Goal: Check status: Check status

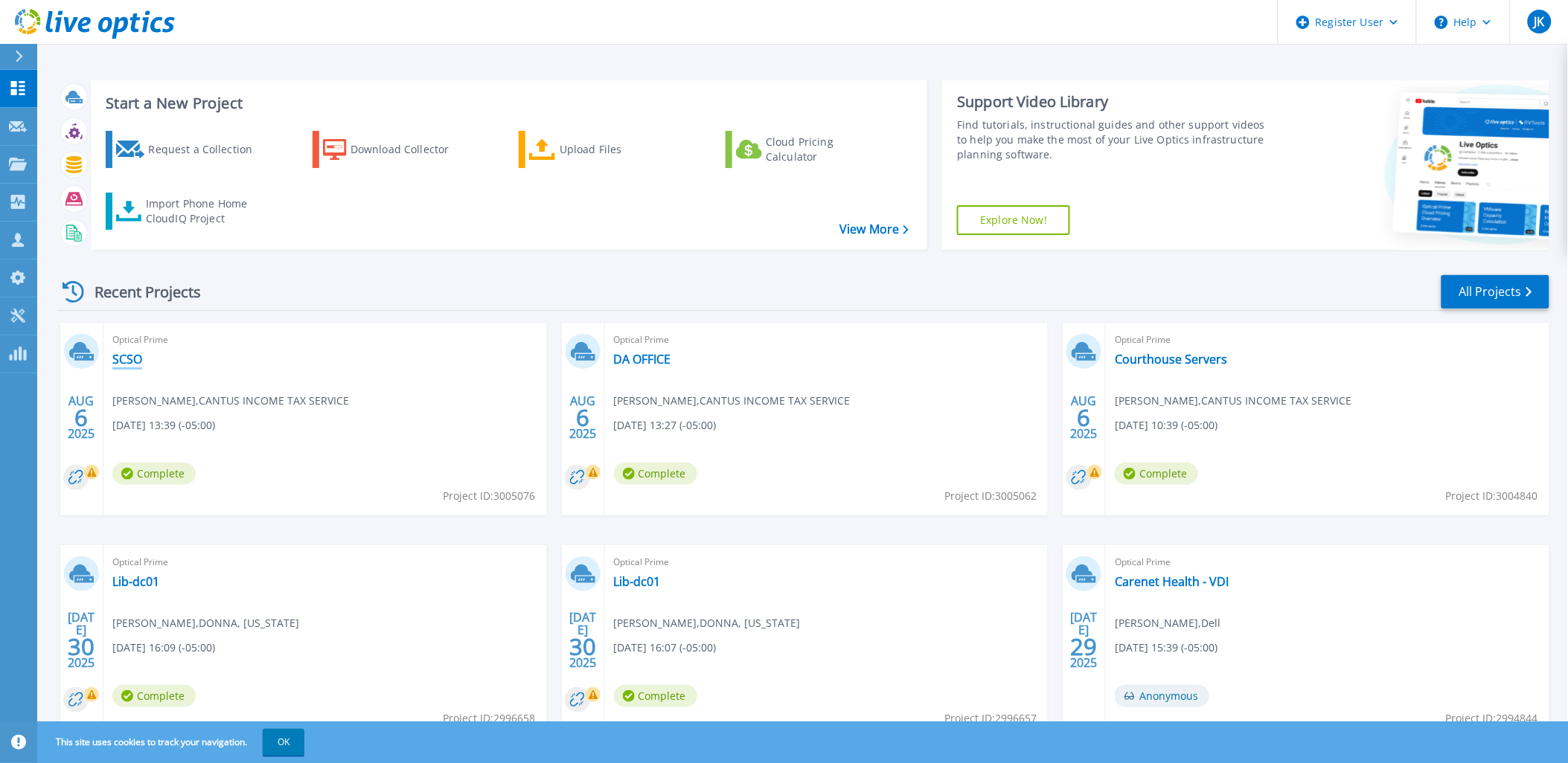
click at [122, 358] on link "SCSO" at bounding box center [127, 360] width 29 height 15
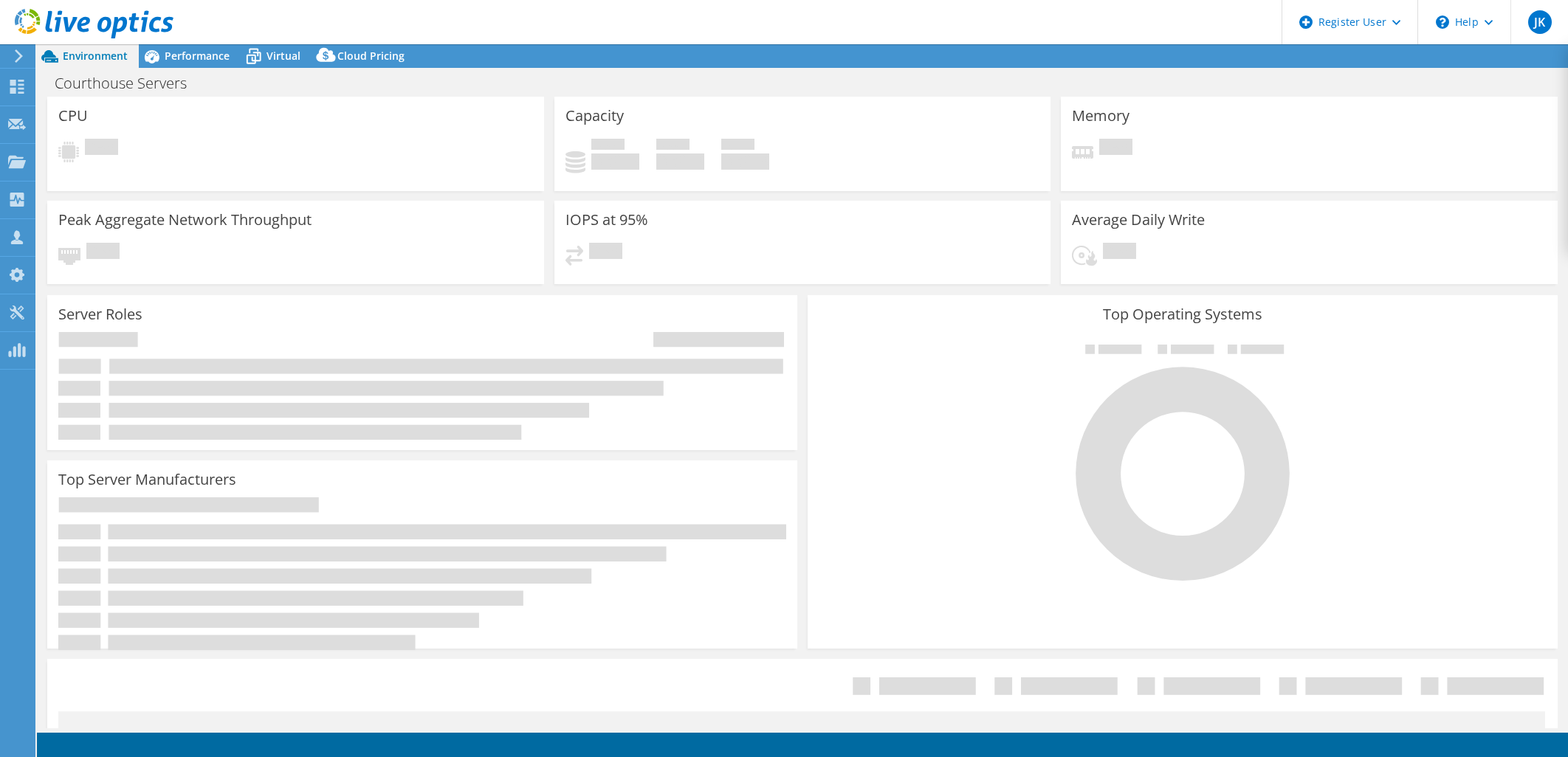
select select "USD"
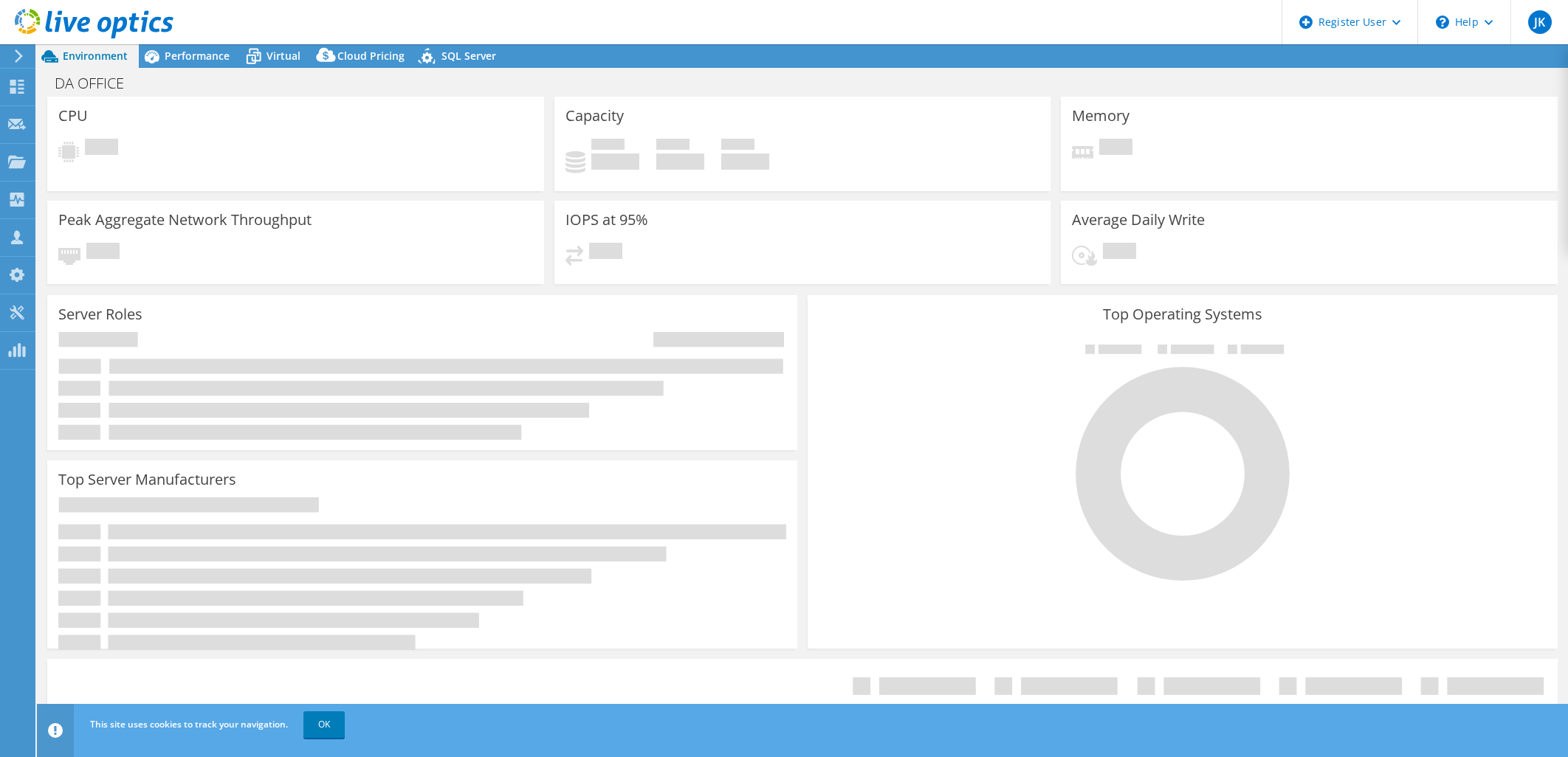
select select "USD"
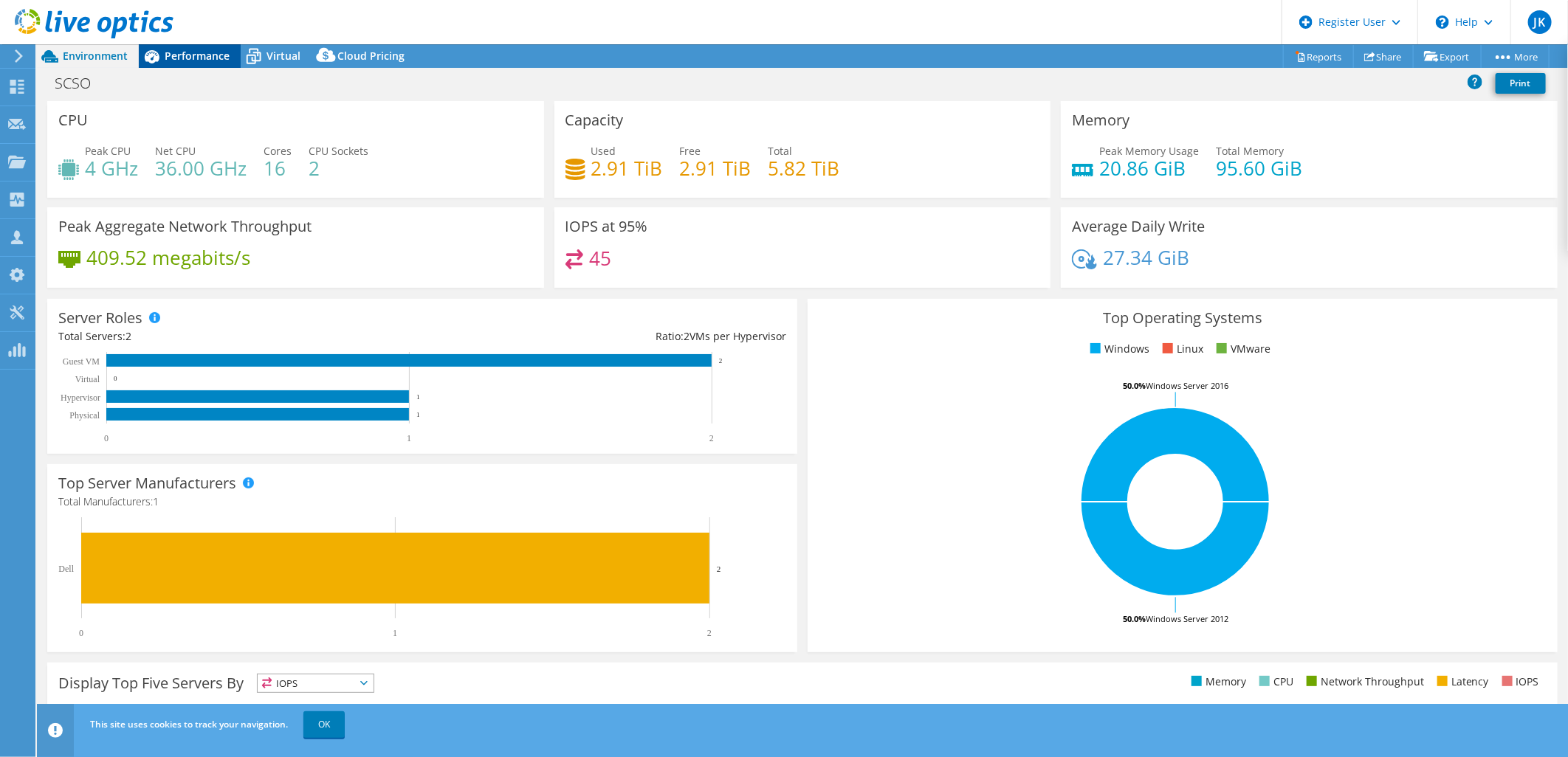
click at [194, 58] on span "Performance" at bounding box center [197, 55] width 65 height 14
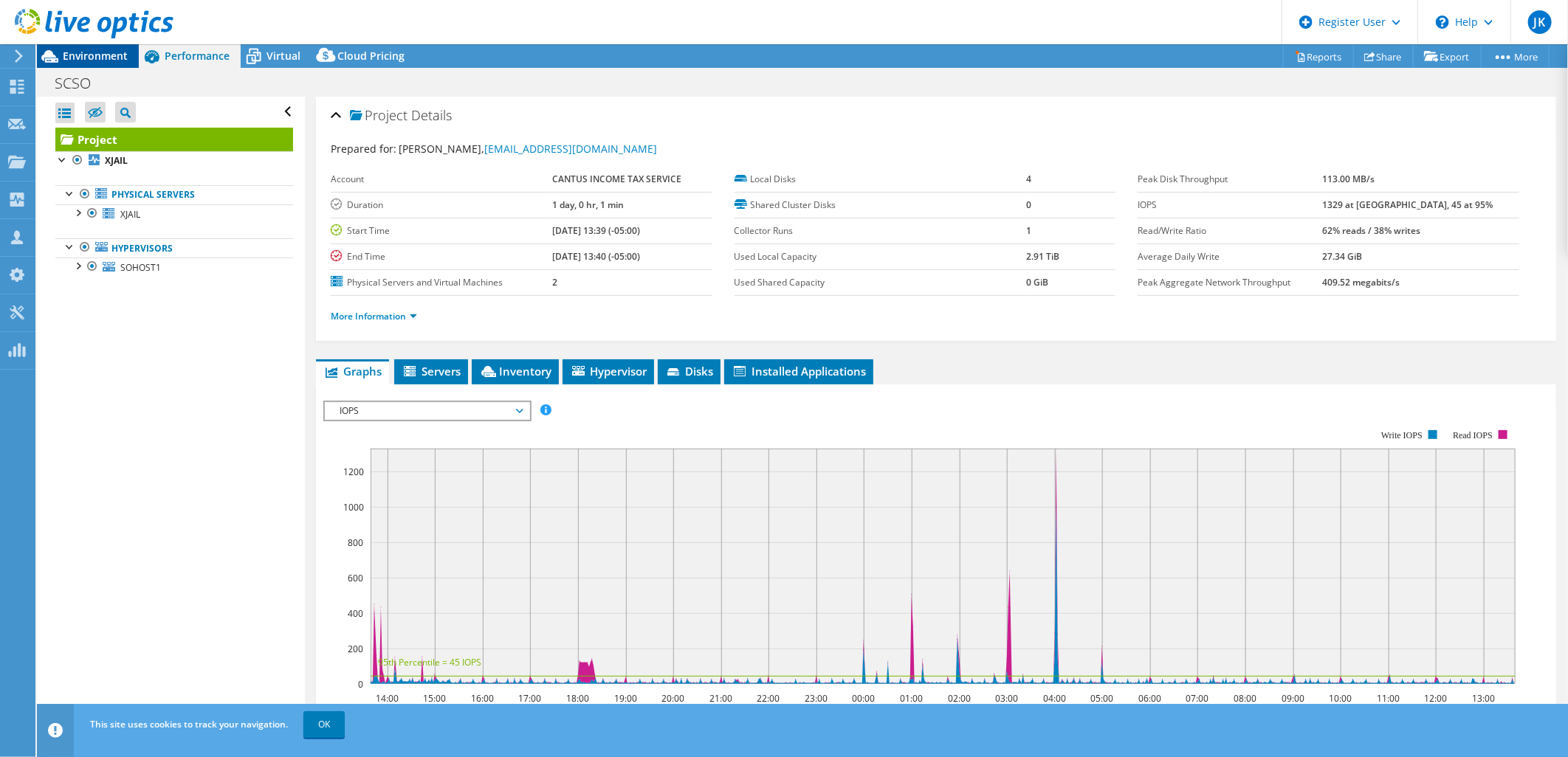
click at [103, 49] on span "Environment" at bounding box center [95, 55] width 65 height 14
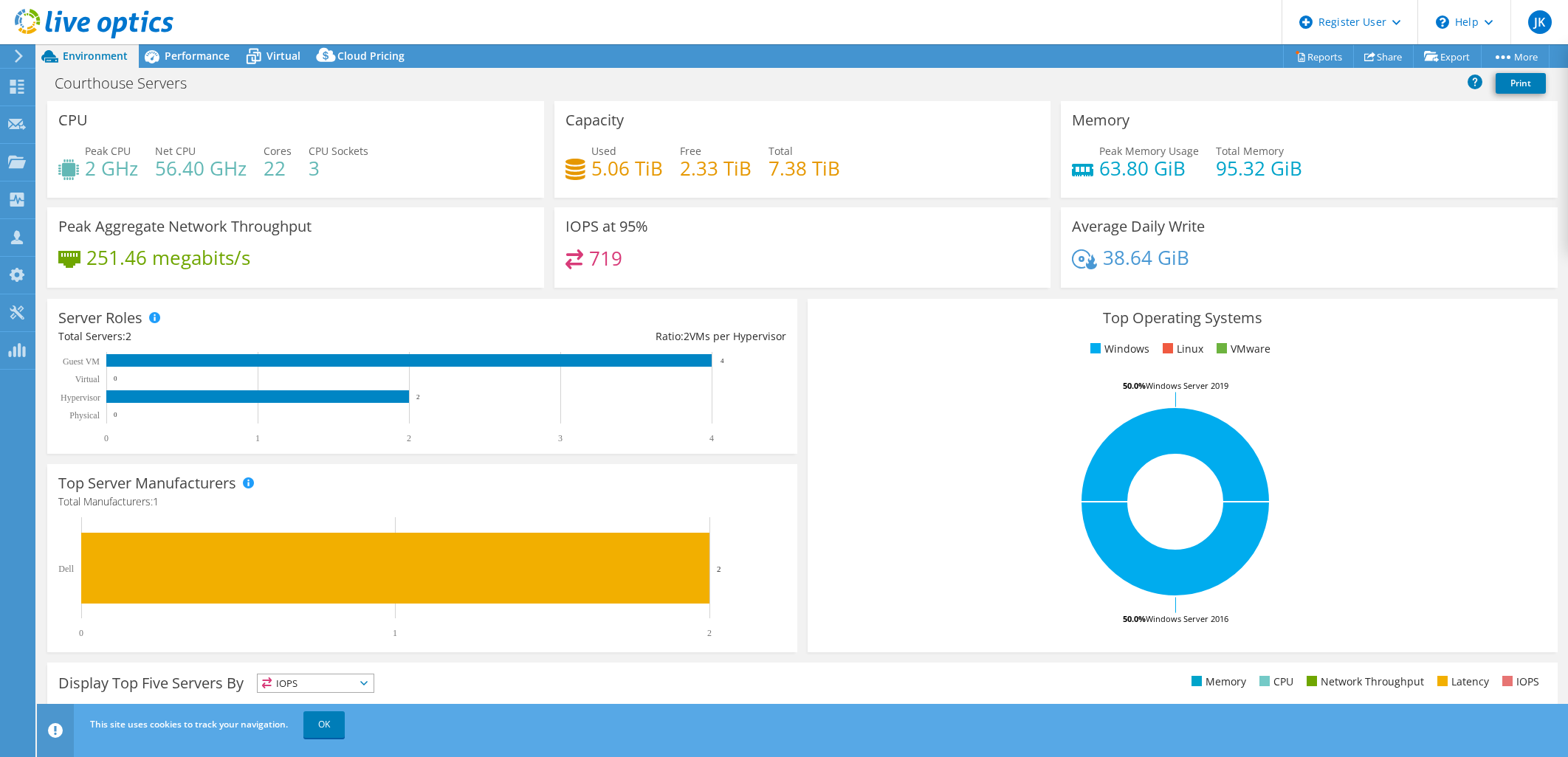
select select "USD"
drag, startPoint x: 618, startPoint y: 260, endPoint x: 578, endPoint y: 256, distance: 40.2
click at [578, 256] on div "719" at bounding box center [802, 265] width 474 height 31
drag, startPoint x: 578, startPoint y: 256, endPoint x: 573, endPoint y: 271, distance: 15.8
click at [573, 271] on div "719" at bounding box center [802, 265] width 474 height 31
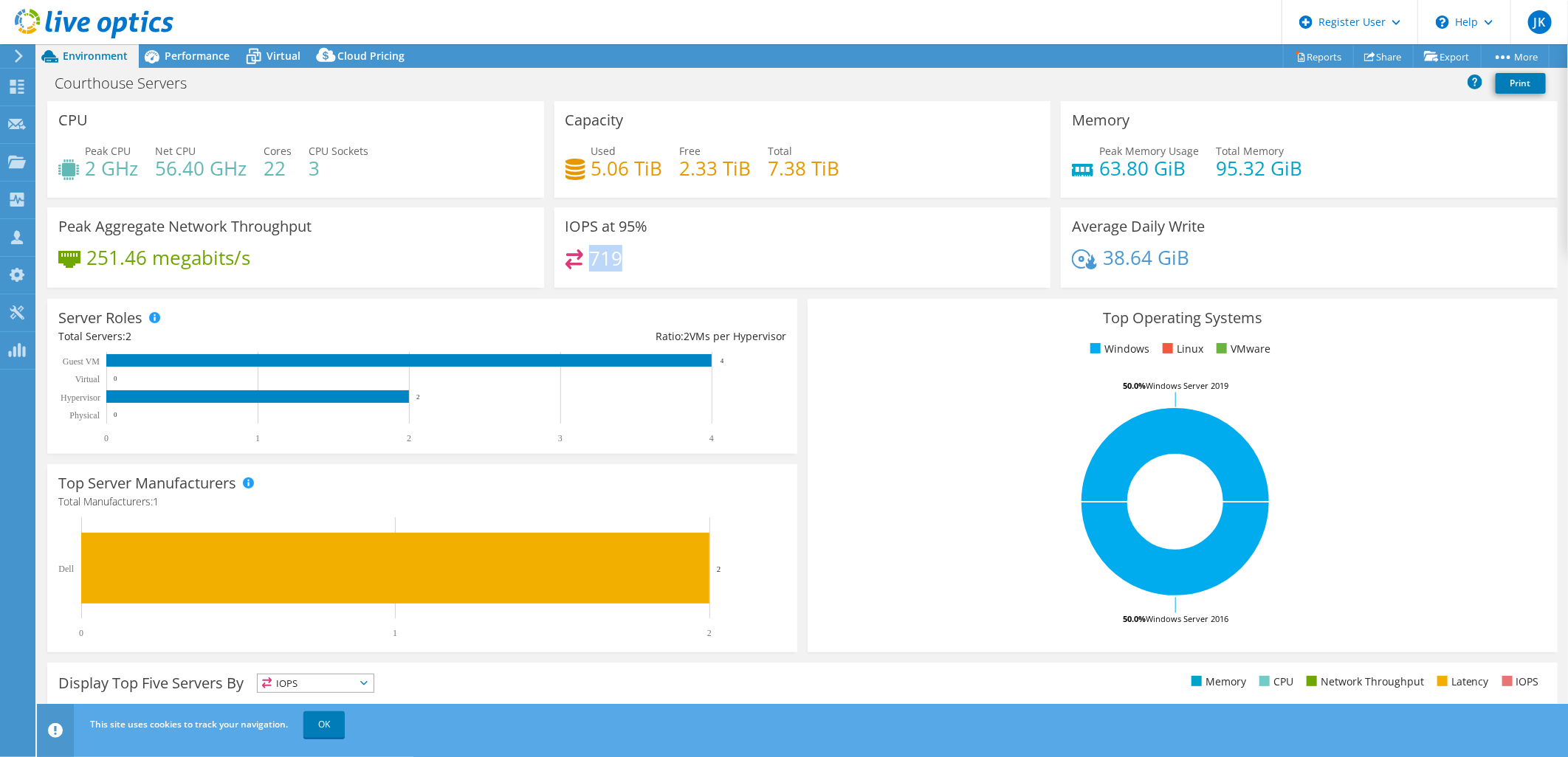
drag, startPoint x: 588, startPoint y: 252, endPoint x: 616, endPoint y: 253, distance: 28.0
click at [616, 253] on h4 "719" at bounding box center [606, 259] width 33 height 16
click at [611, 253] on h4 "719" at bounding box center [606, 259] width 33 height 16
drag, startPoint x: 617, startPoint y: 257, endPoint x: 585, endPoint y: 257, distance: 32.0
click at [589, 257] on h4 "719" at bounding box center [606, 259] width 33 height 16
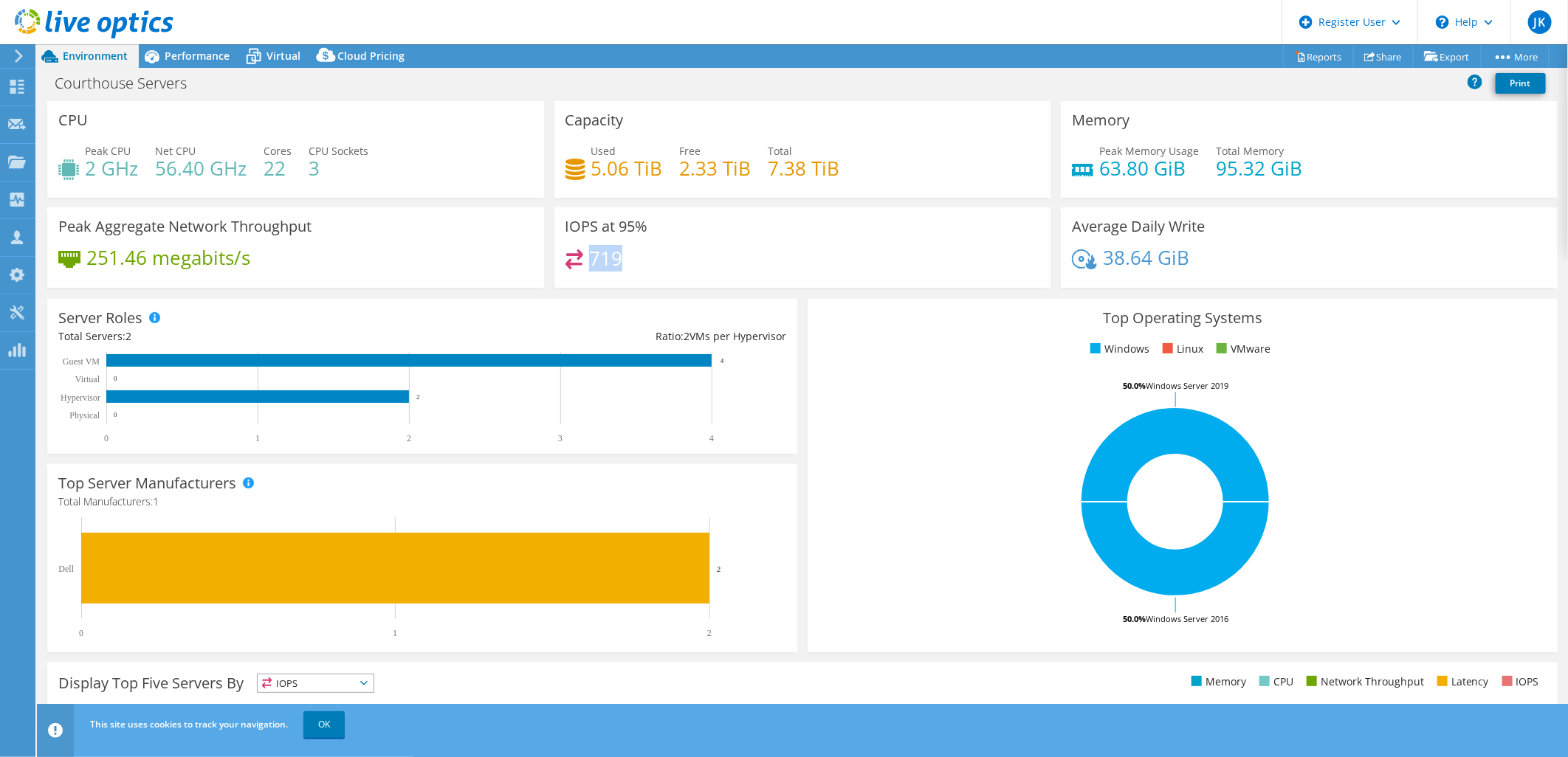
click at [589, 257] on h4 "719" at bounding box center [606, 259] width 33 height 16
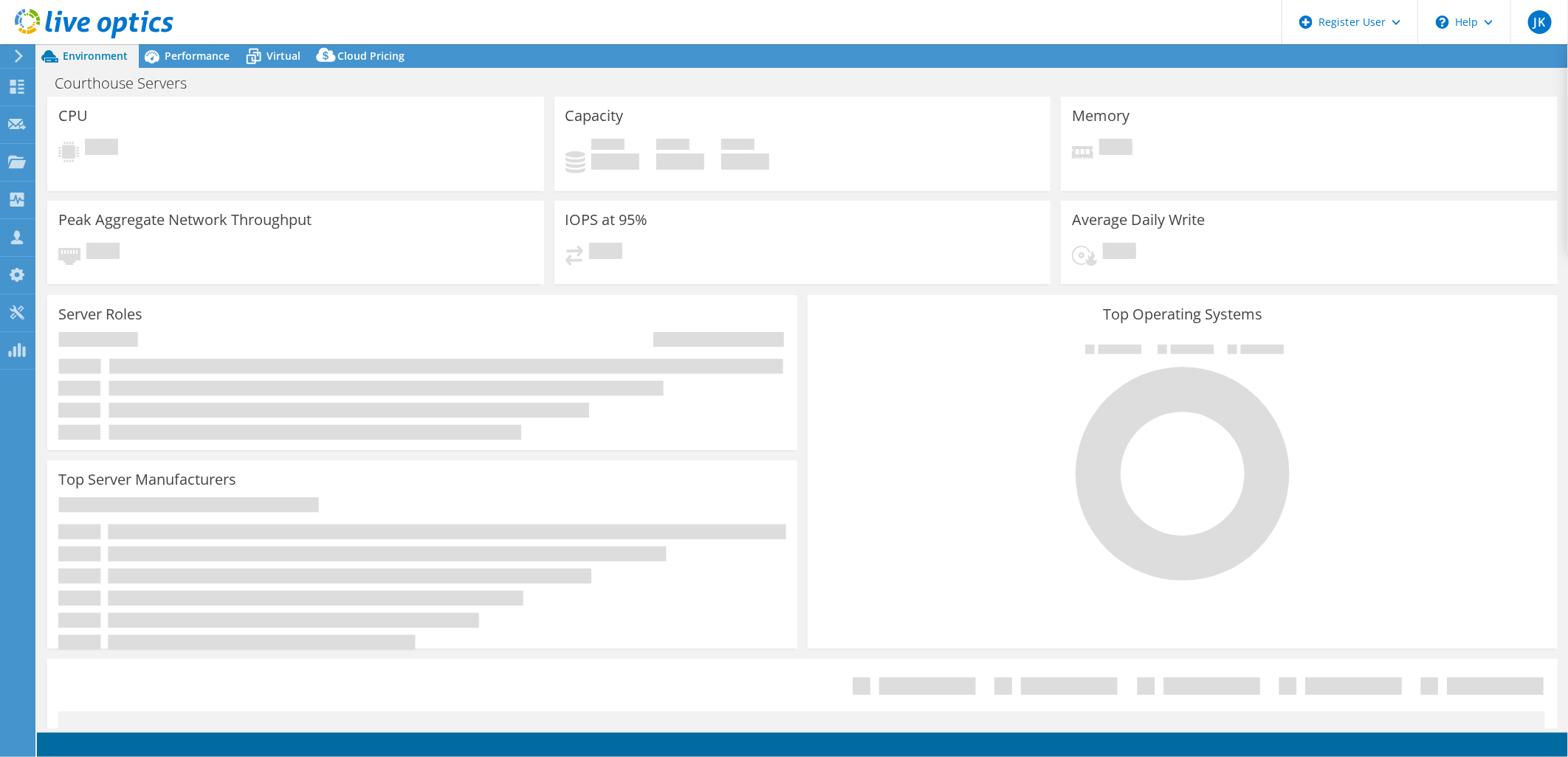
select select "USD"
